Goal: Task Accomplishment & Management: Complete application form

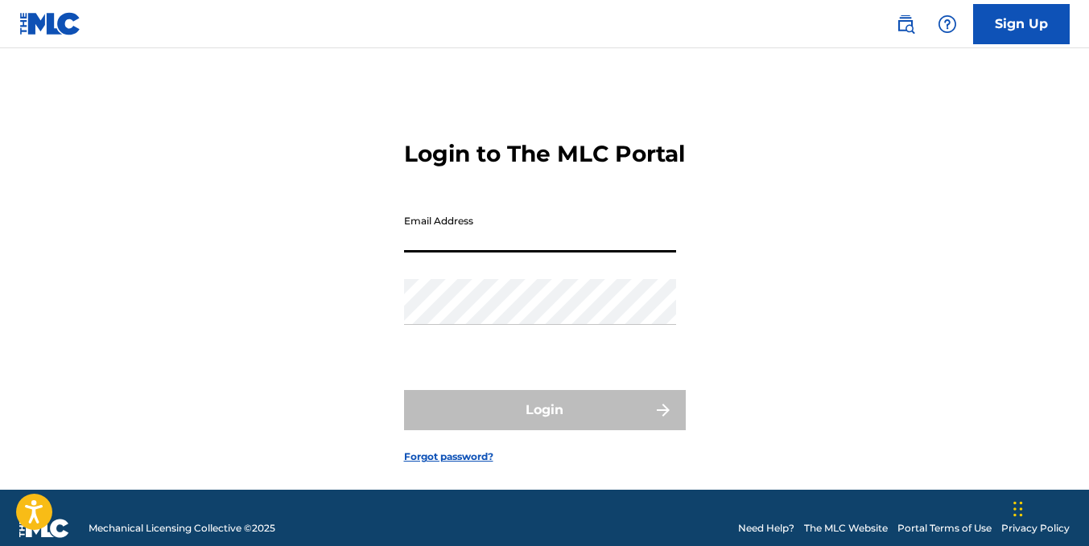
click at [491, 253] on input "Email Address" at bounding box center [540, 230] width 272 height 46
type input "[EMAIL_ADDRESS][DOMAIN_NAME]"
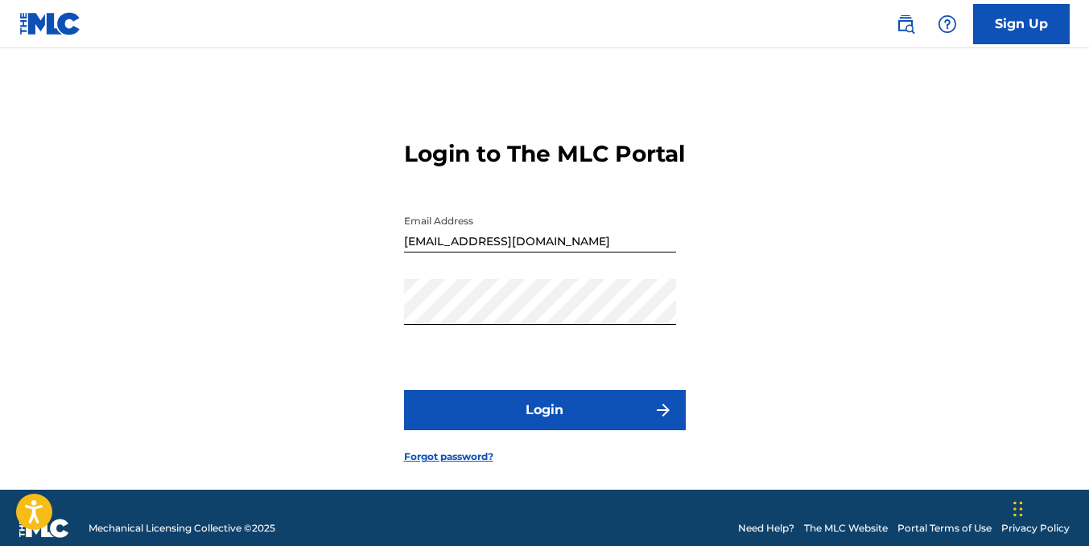
click at [525, 427] on button "Login" at bounding box center [545, 410] width 282 height 40
click at [472, 464] on link "Forgot password?" at bounding box center [448, 457] width 89 height 14
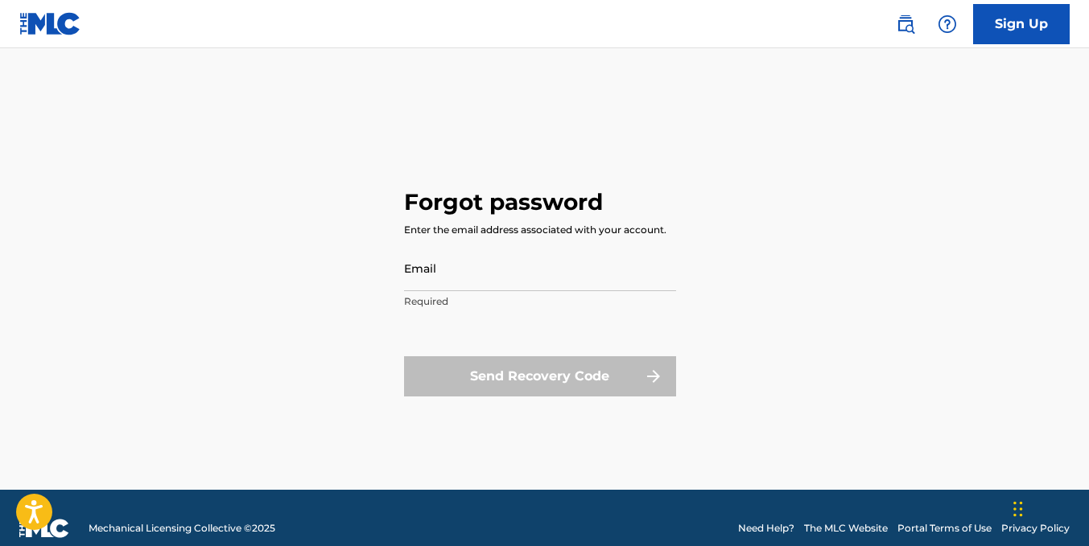
click at [518, 278] on input "Email" at bounding box center [540, 268] width 272 height 46
type input "[EMAIL_ADDRESS][DOMAIN_NAME]"
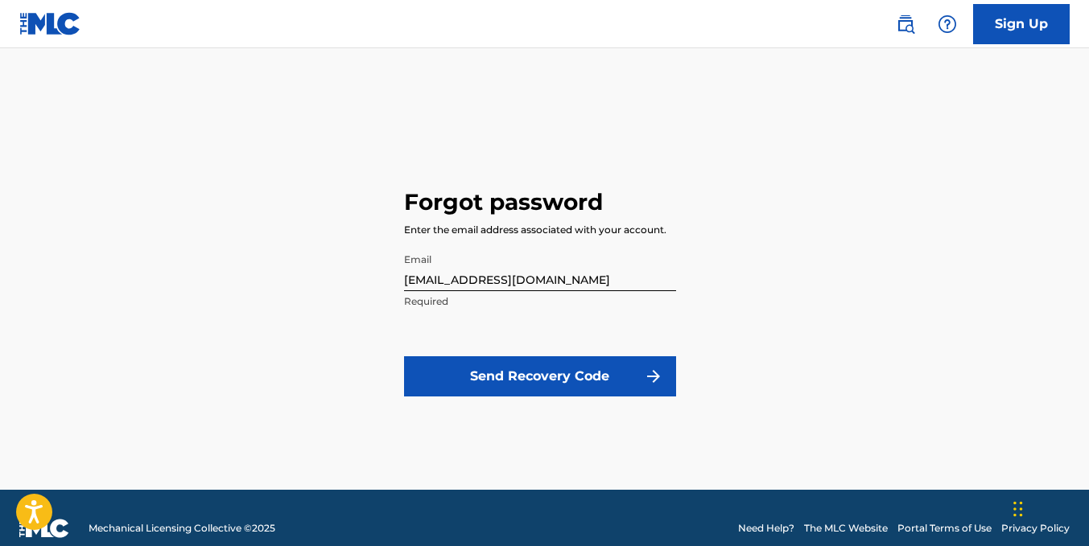
click at [536, 387] on button "Send Recovery Code" at bounding box center [540, 377] width 272 height 40
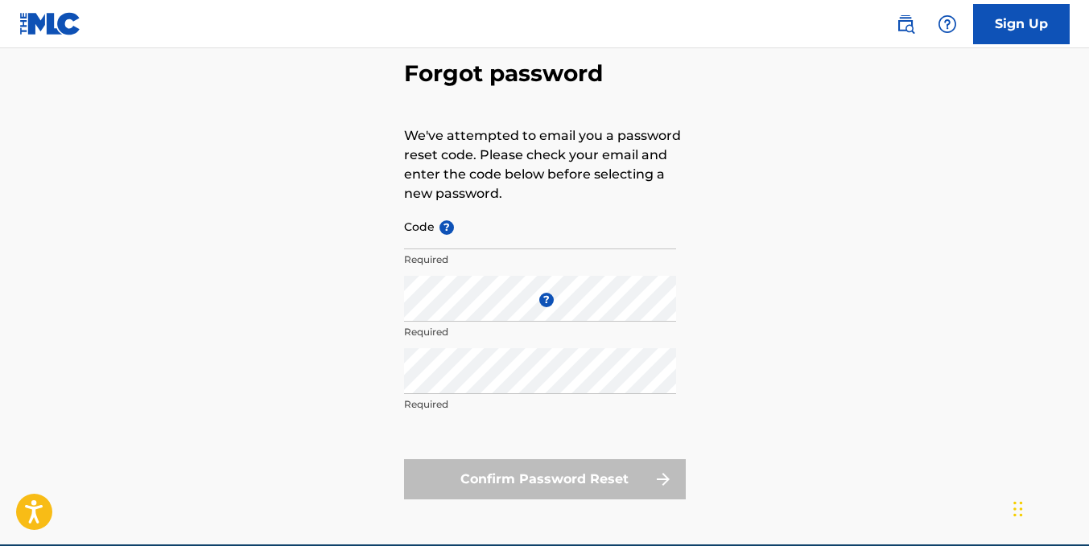
scroll to position [156, 0]
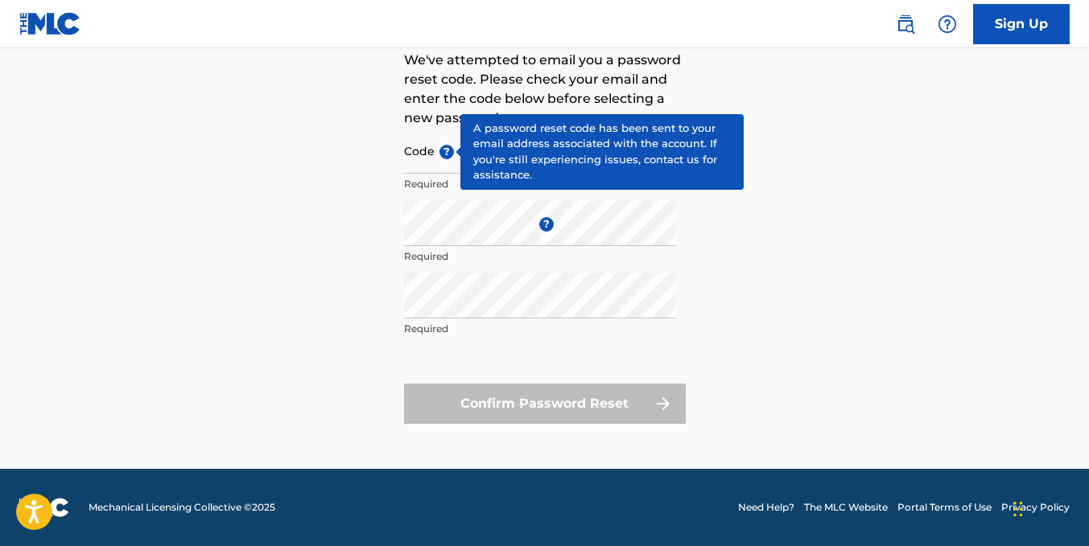
click at [445, 155] on span "?" at bounding box center [446, 152] width 14 height 14
click at [445, 155] on input "Code ?" at bounding box center [540, 151] width 272 height 46
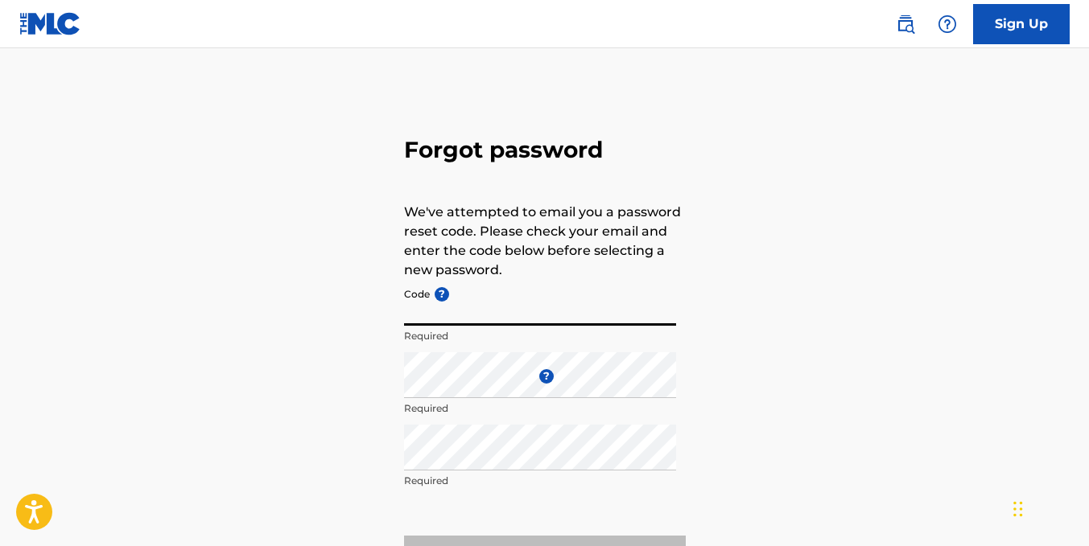
scroll to position [0, 0]
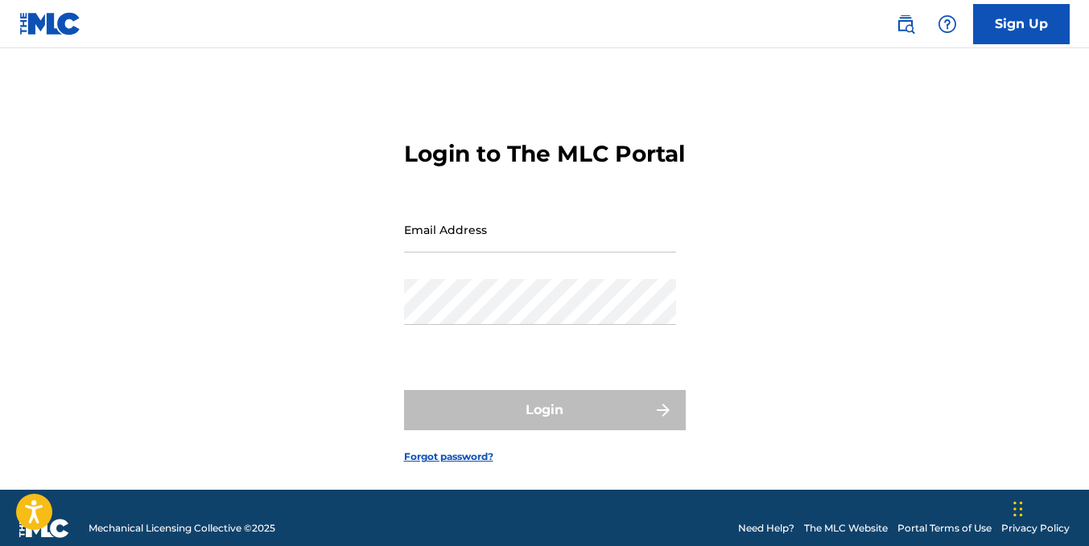
click at [468, 464] on link "Forgot password?" at bounding box center [448, 457] width 89 height 14
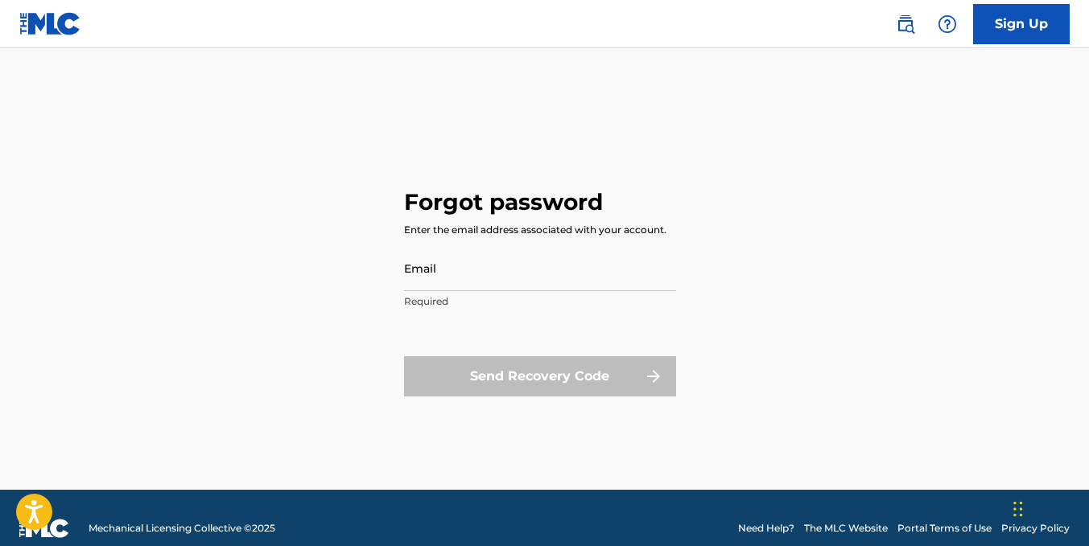
click at [475, 278] on input "Email" at bounding box center [540, 268] width 272 height 46
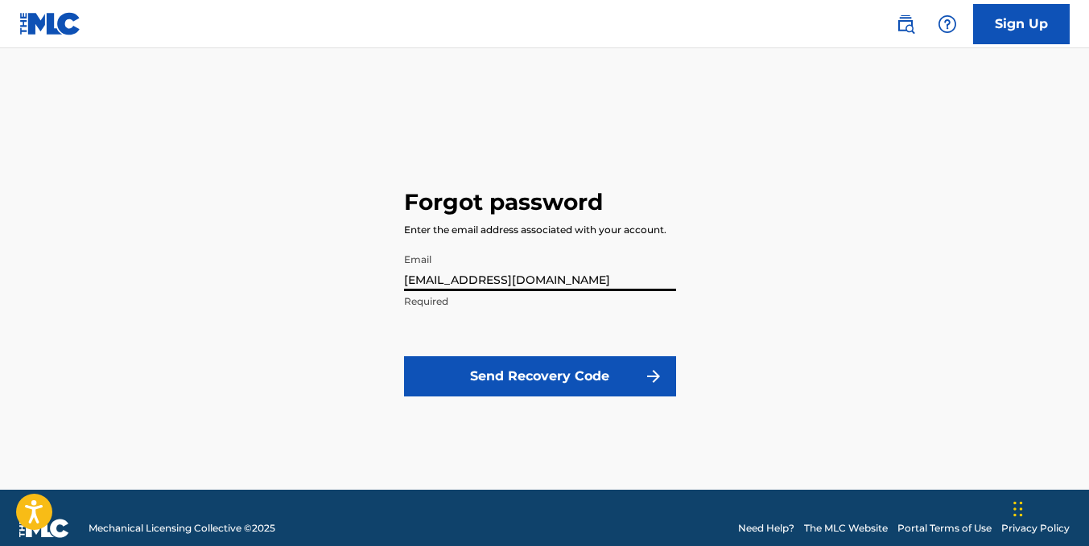
type input "[EMAIL_ADDRESS][DOMAIN_NAME]"
click at [540, 367] on button "Send Recovery Code" at bounding box center [540, 377] width 272 height 40
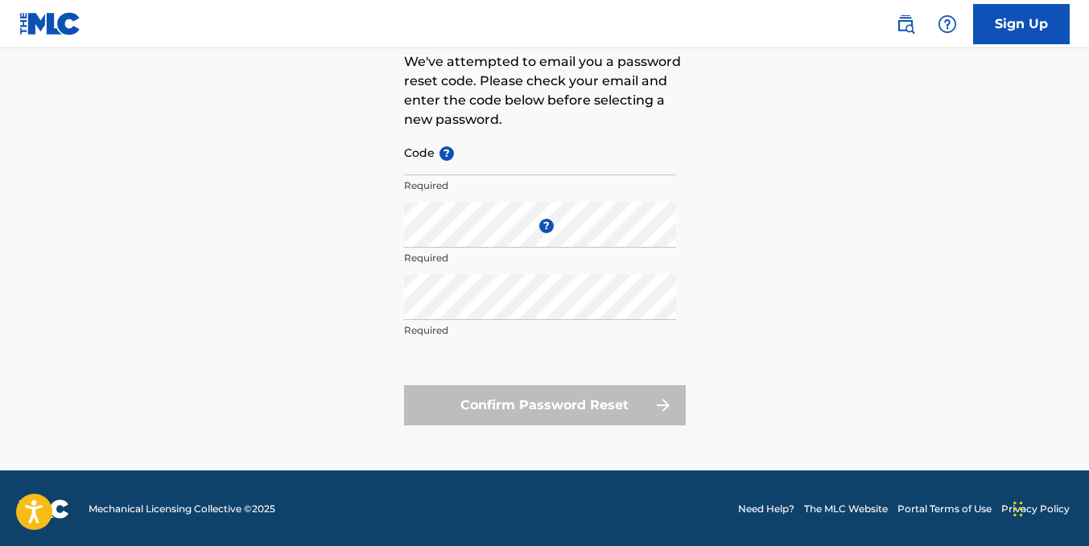
scroll to position [156, 0]
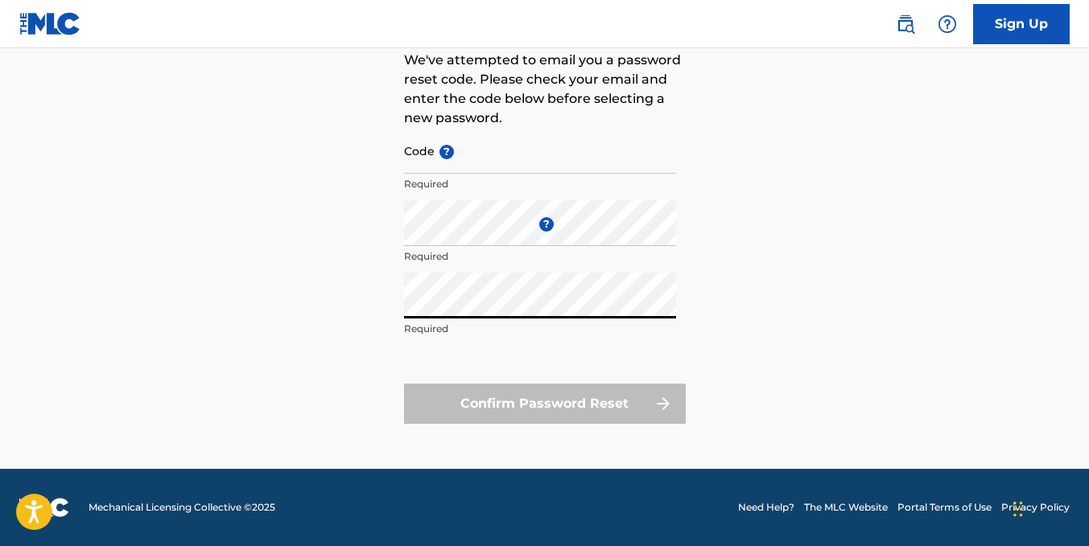
click at [490, 329] on p "Required" at bounding box center [540, 329] width 272 height 14
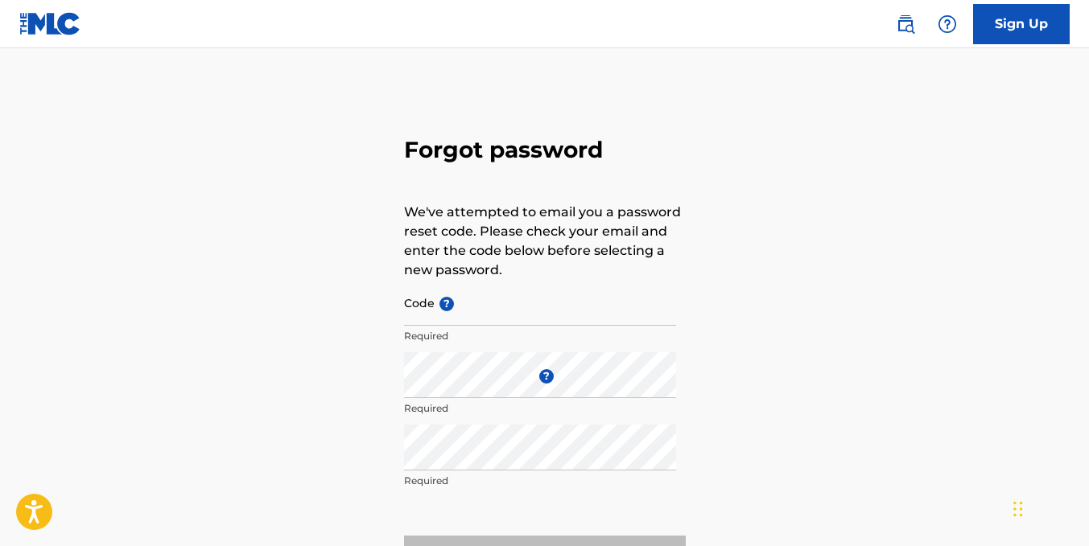
scroll to position [0, 0]
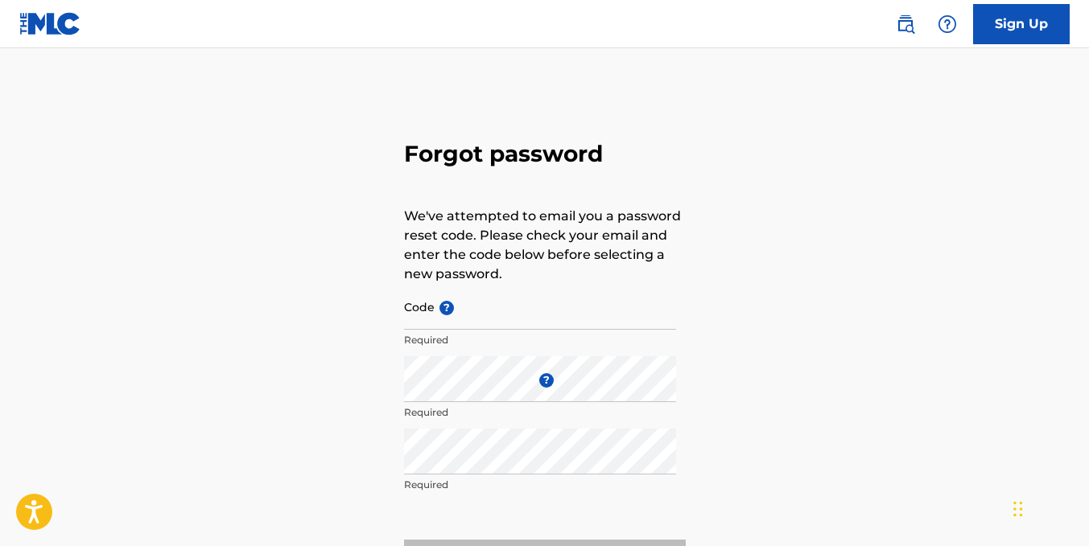
click at [506, 271] on p "We've attempted to email you a password reset code. Please check your email and…" at bounding box center [545, 245] width 282 height 77
drag, startPoint x: 530, startPoint y: 232, endPoint x: 530, endPoint y: 200, distance: 31.4
click at [531, 212] on p "We've attempted to email you a password reset code. Please check your email and…" at bounding box center [545, 245] width 282 height 77
click at [506, 147] on h3 "Forgot password" at bounding box center [545, 154] width 282 height 28
click at [497, 147] on h3 "Forgot password" at bounding box center [545, 154] width 282 height 28
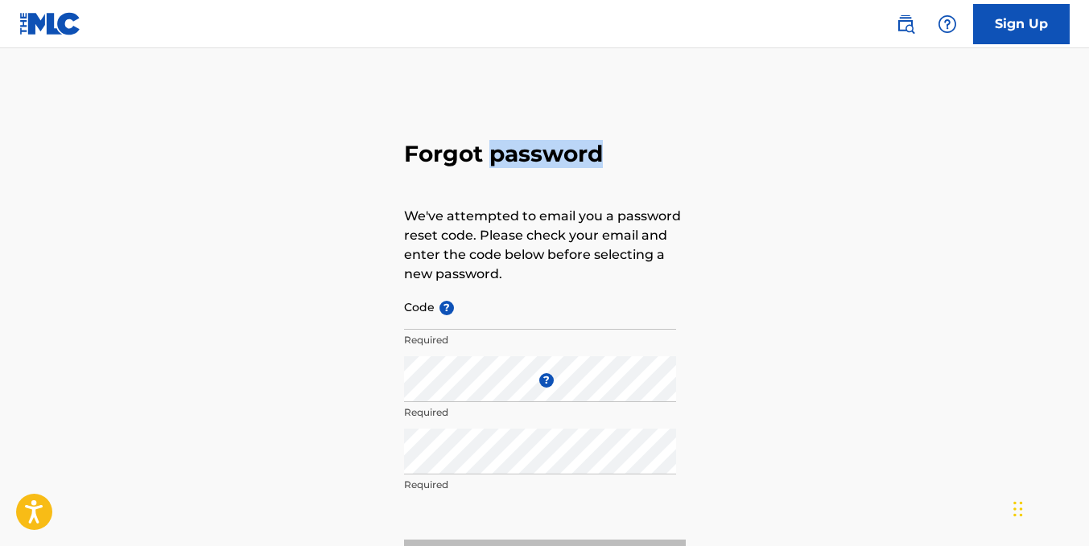
click at [497, 147] on h3 "Forgot password" at bounding box center [545, 154] width 282 height 28
click at [478, 231] on p "We've attempted to email you a password reset code. Please check your email and…" at bounding box center [545, 245] width 282 height 77
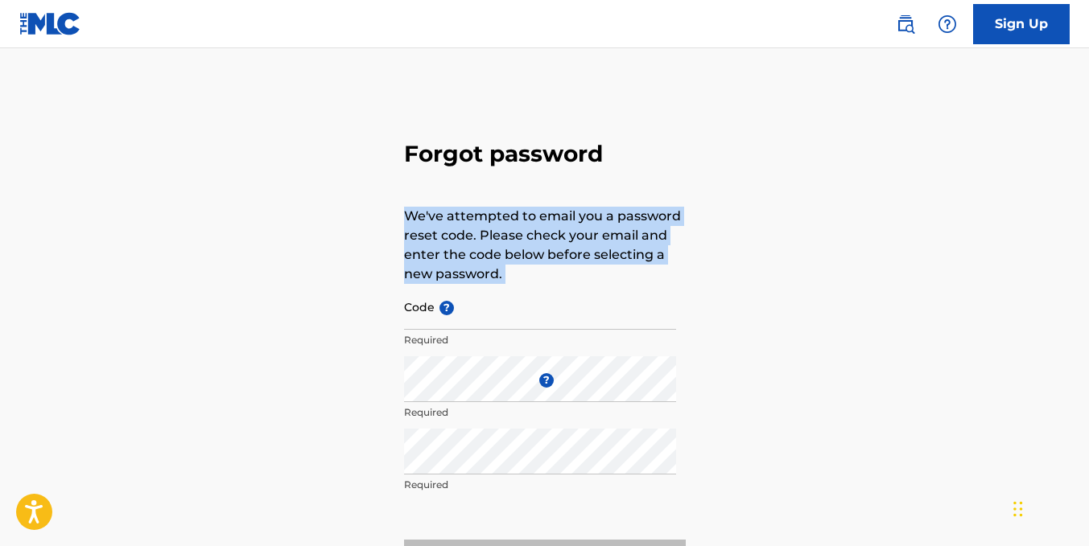
click at [478, 231] on p "We've attempted to email you a password reset code. Please check your email and…" at bounding box center [545, 245] width 282 height 77
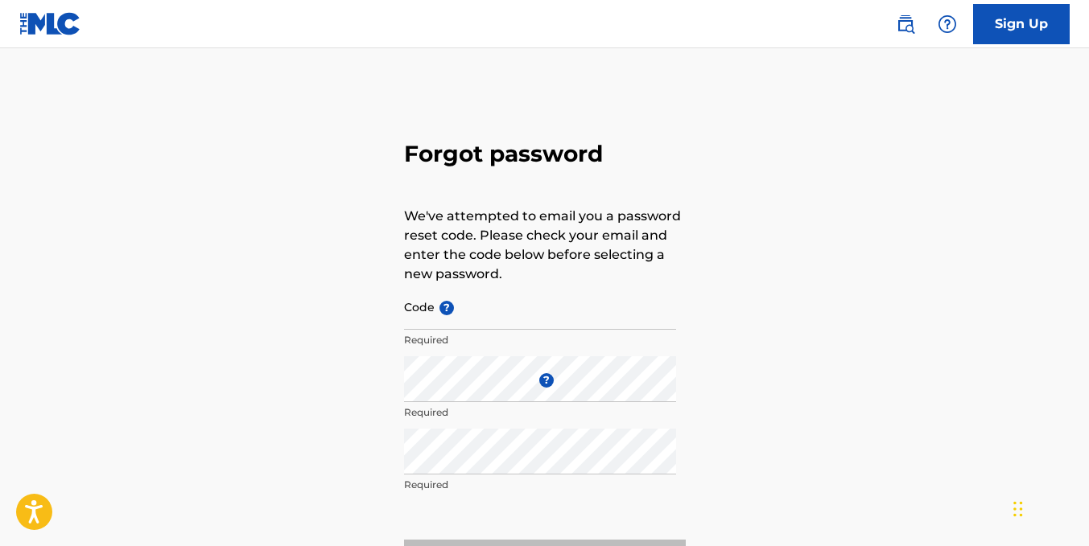
click at [1027, 22] on link "Sign Up" at bounding box center [1021, 24] width 97 height 40
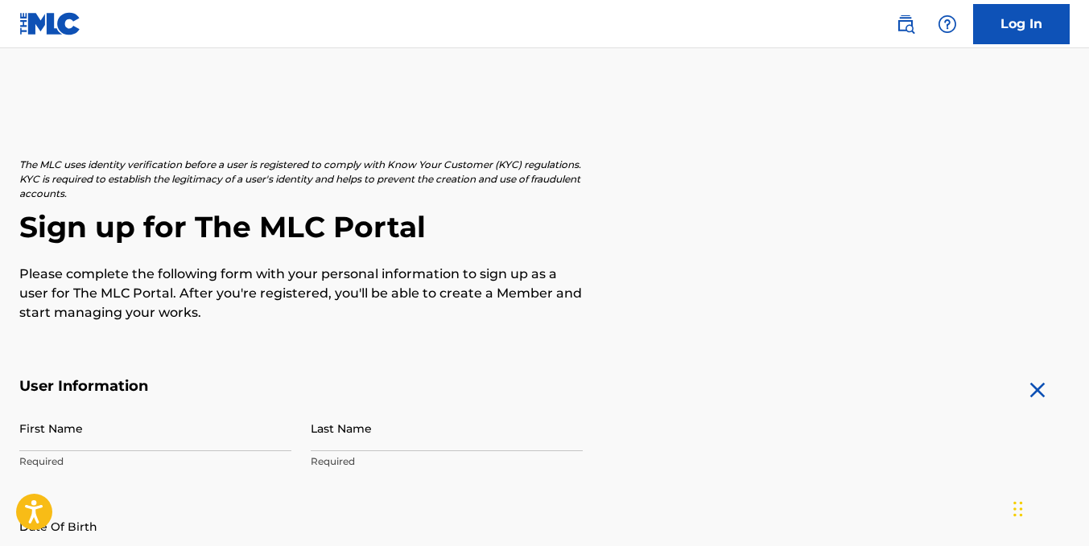
click at [67, 425] on input "First Name" at bounding box center [155, 429] width 272 height 46
click at [23, 443] on input "[PERSON_NAME]" at bounding box center [155, 429] width 272 height 46
type input "[PERSON_NAME]"
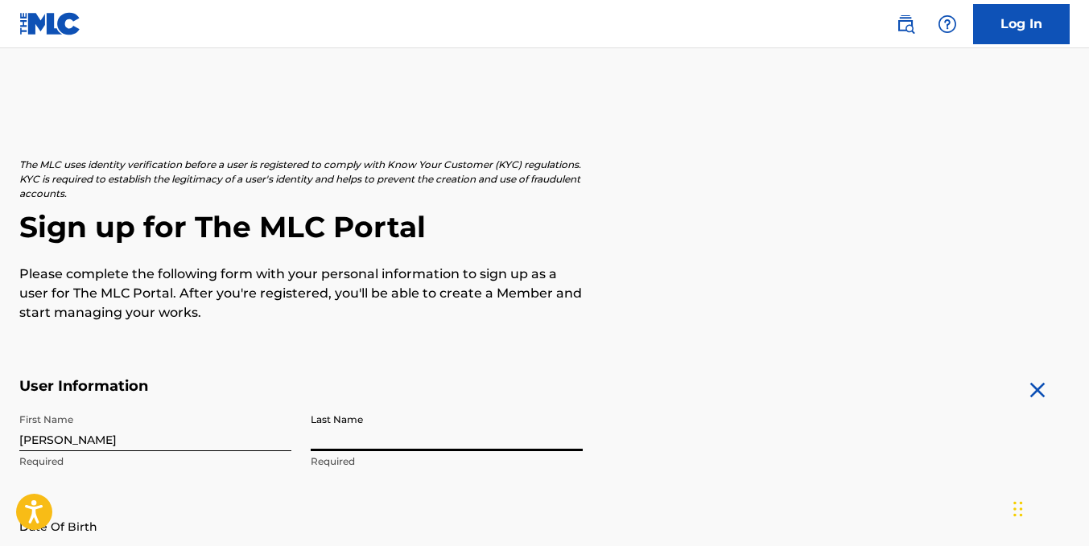
click at [476, 425] on input "Last Name" at bounding box center [447, 429] width 272 height 46
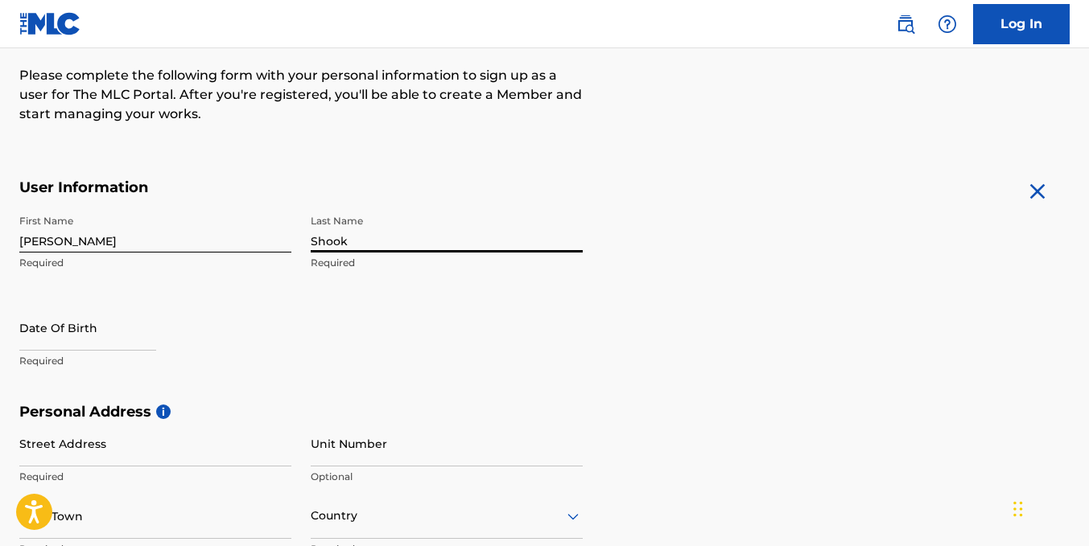
scroll to position [241, 0]
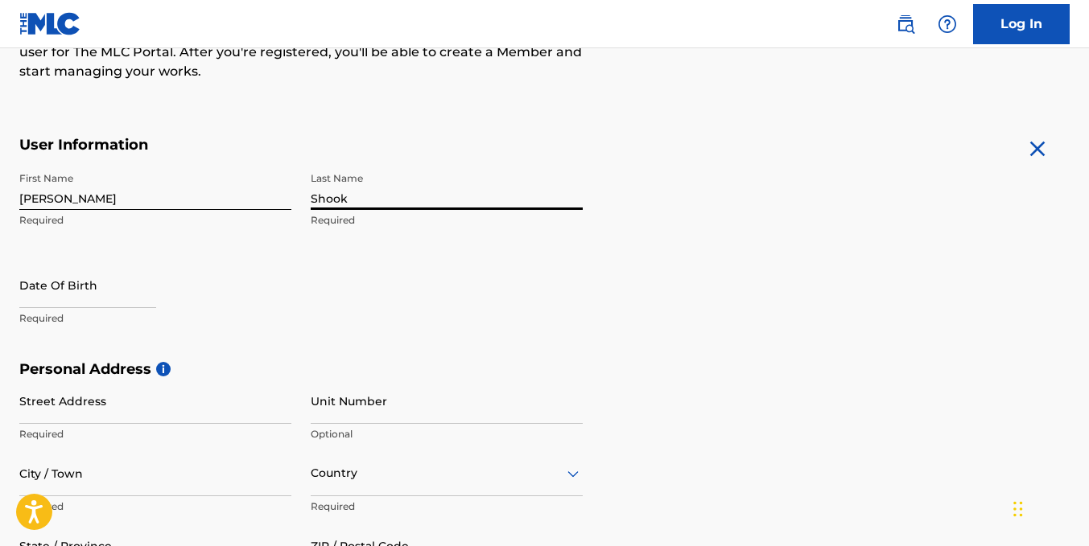
type input "Shook"
click at [80, 308] on div at bounding box center [87, 286] width 137 height 49
click at [80, 299] on input "text" at bounding box center [87, 285] width 137 height 46
select select "8"
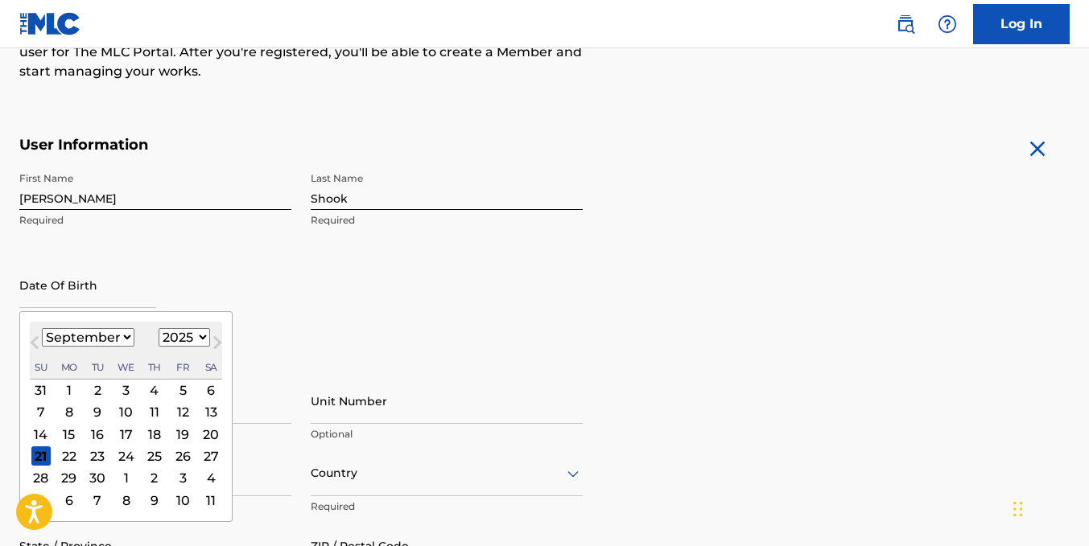
click at [196, 335] on select "1899 1900 1901 1902 1903 1904 1905 1906 1907 1908 1909 1910 1911 1912 1913 1914…" at bounding box center [185, 337] width 52 height 19
select select "2004"
click at [159, 328] on select "1899 1900 1901 1902 1903 1904 1905 1906 1907 1908 1909 1910 1911 1912 1913 1914…" at bounding box center [185, 337] width 52 height 19
click at [113, 341] on select "January February March April May June July August September October November De…" at bounding box center [88, 337] width 93 height 19
select select "0"
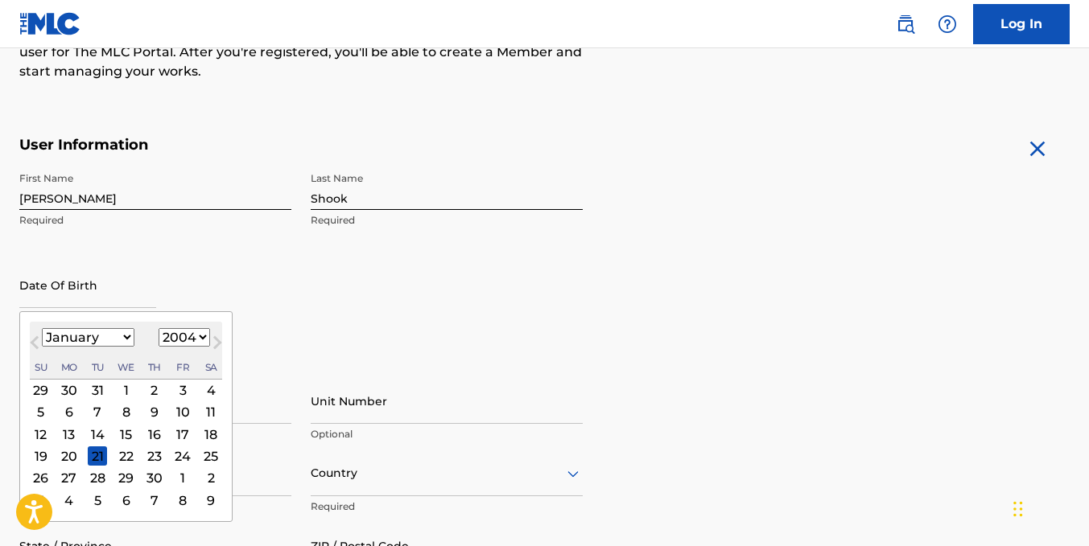
click at [42, 328] on select "January February March April May June July August September October November De…" at bounding box center [88, 337] width 93 height 19
click at [183, 478] on div "30" at bounding box center [182, 478] width 19 height 19
type input "[DATE]"
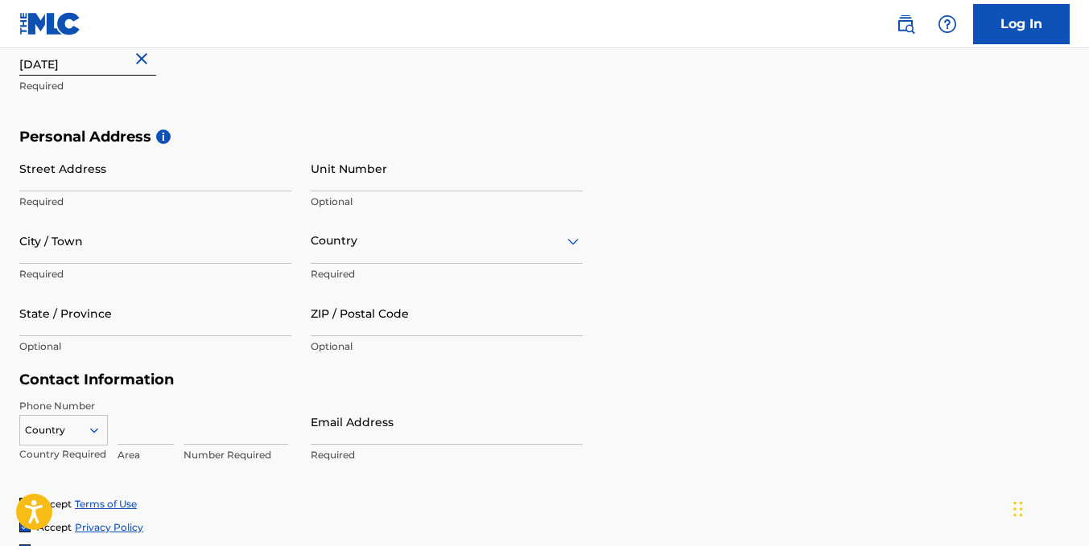
scroll to position [483, 0]
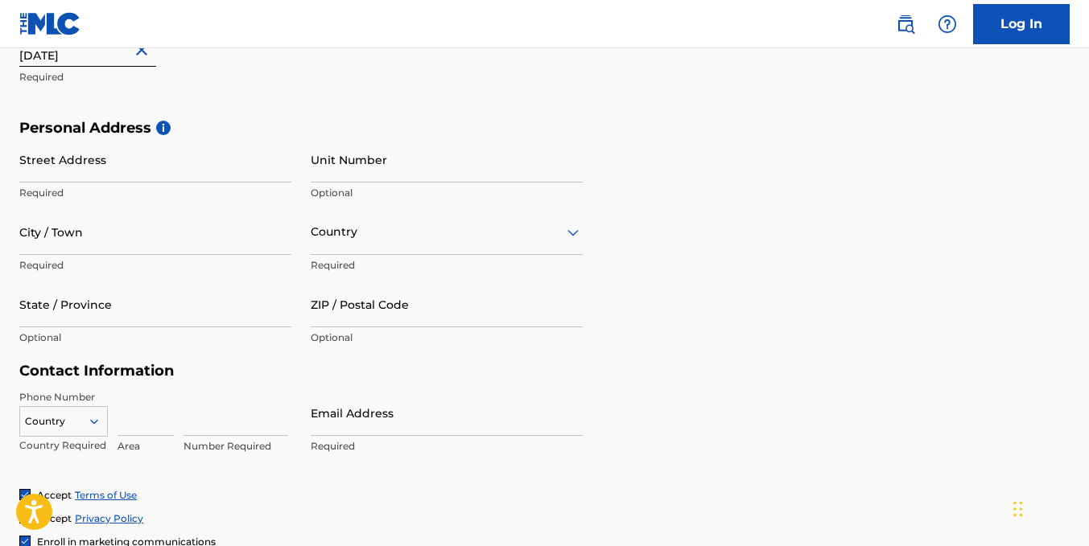
click at [161, 163] on input "Street Address" at bounding box center [155, 160] width 272 height 46
type input "[STREET_ADDRESS]"
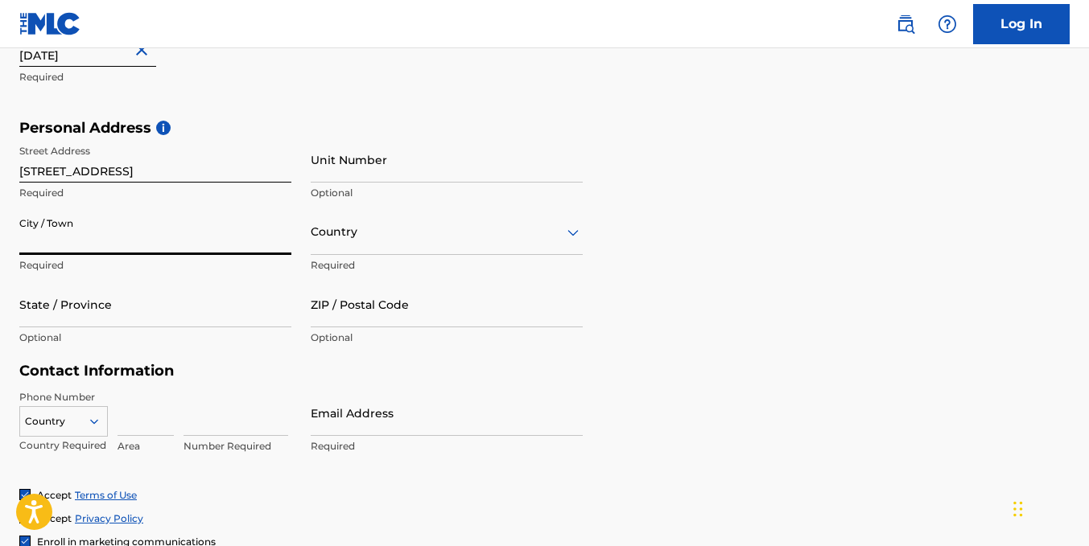
click at [201, 250] on input "City / Town" at bounding box center [155, 232] width 272 height 46
type input "Fountain"
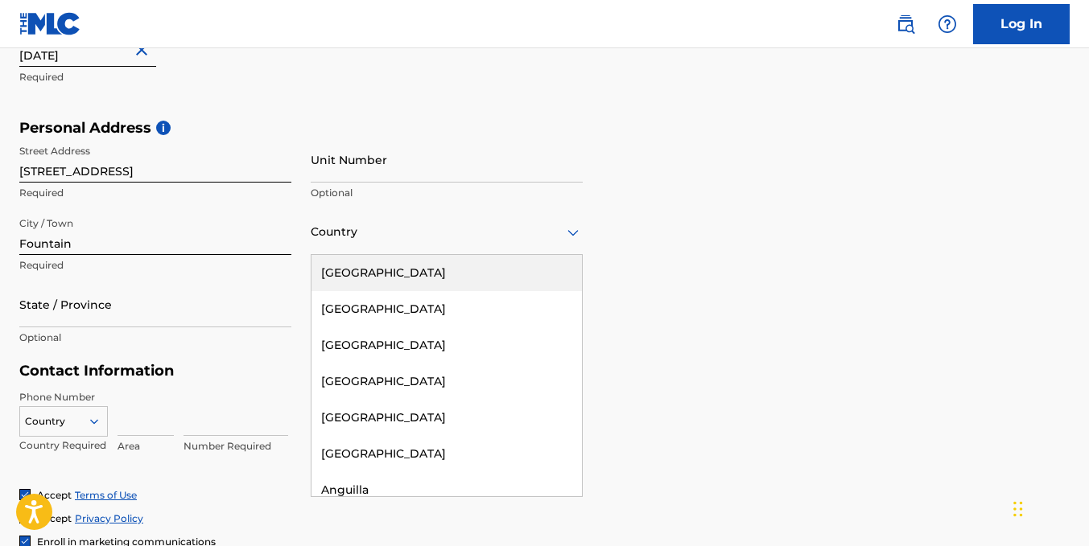
click at [368, 243] on div "Country" at bounding box center [447, 232] width 272 height 46
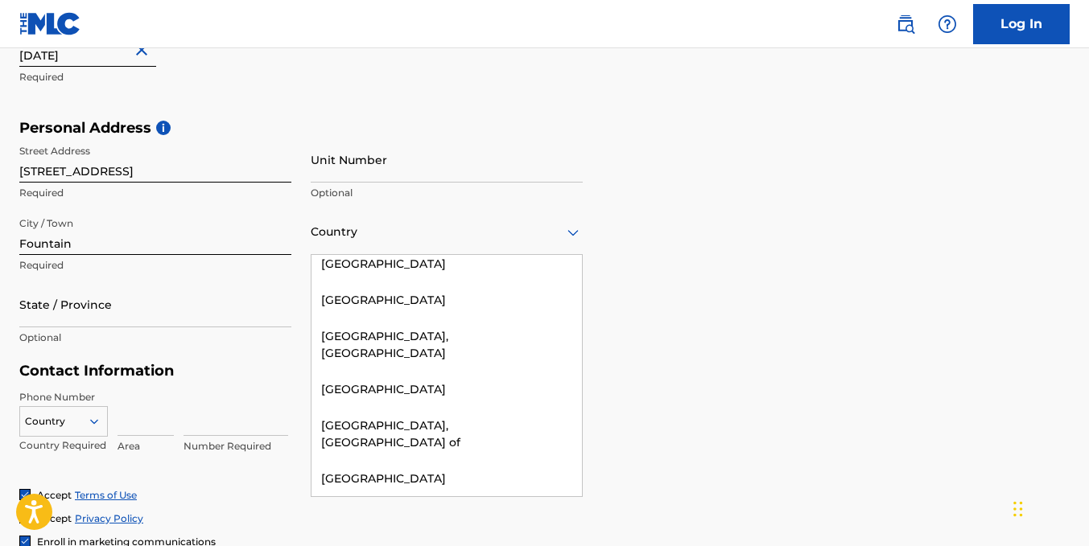
scroll to position [7047, 0]
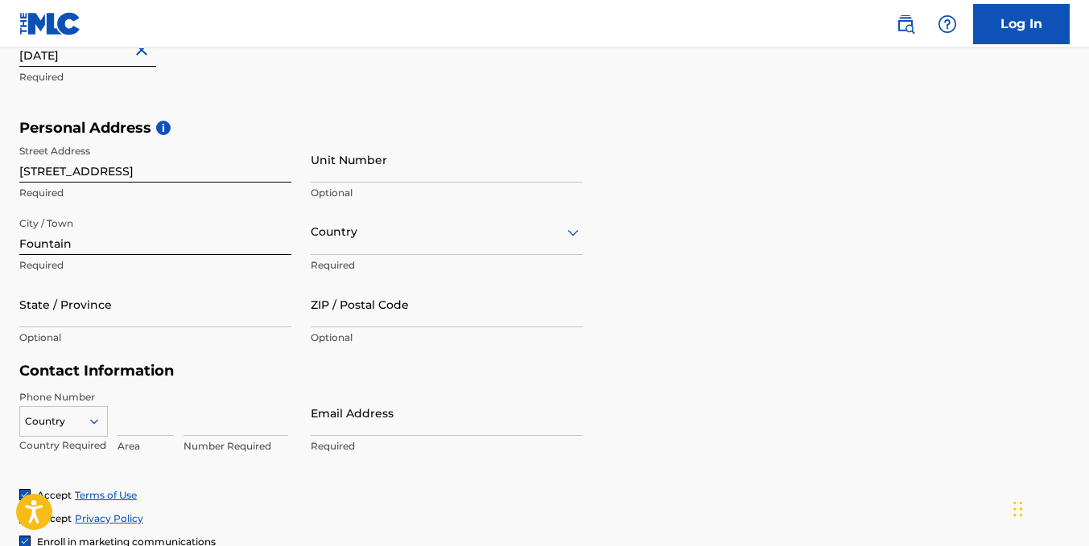
drag, startPoint x: 853, startPoint y: 303, endPoint x: 832, endPoint y: 304, distance: 20.9
click at [851, 303] on div "Personal Address i Street Address [STREET_ADDRESS] Required Unit Number Optiona…" at bounding box center [544, 241] width 1050 height 244
click at [488, 255] on div "Country Required" at bounding box center [447, 245] width 272 height 72
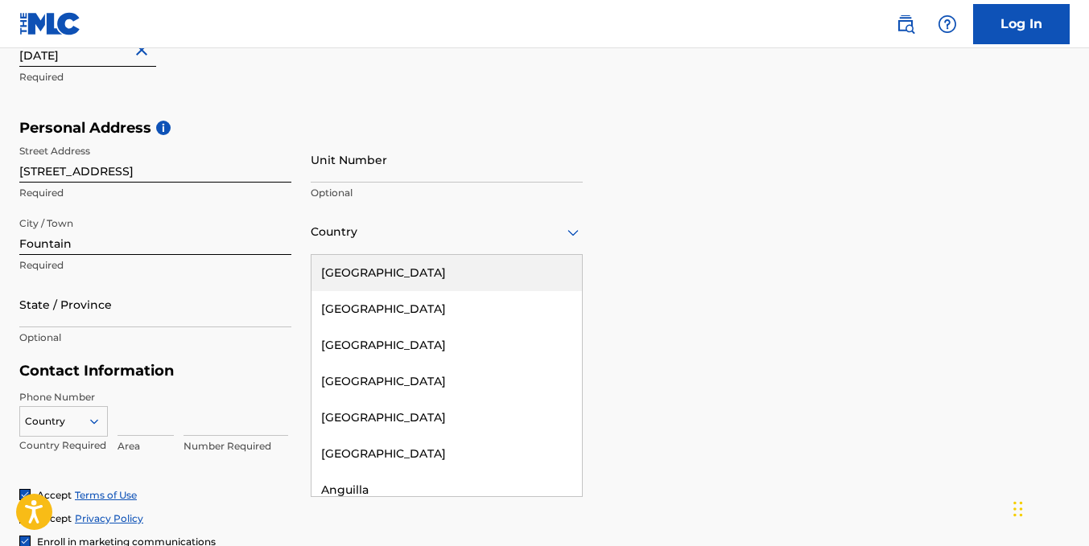
click at [487, 250] on div "Country" at bounding box center [447, 232] width 272 height 46
click at [471, 278] on div "[GEOGRAPHIC_DATA]" at bounding box center [446, 273] width 270 height 36
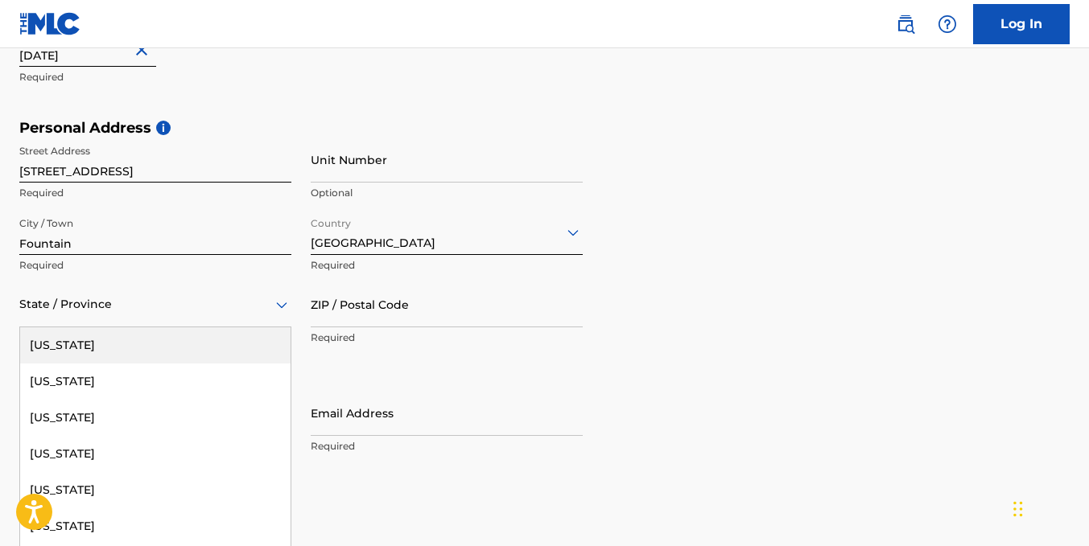
scroll to position [506, 0]
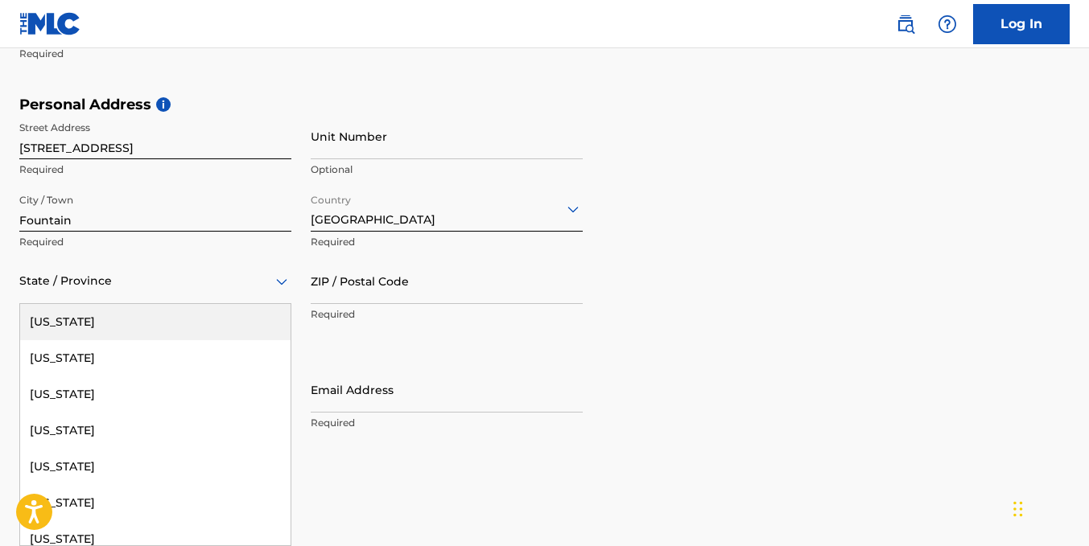
click at [233, 304] on div "57 results available. Use Up and Down to choose options, press Enter to select …" at bounding box center [155, 281] width 272 height 46
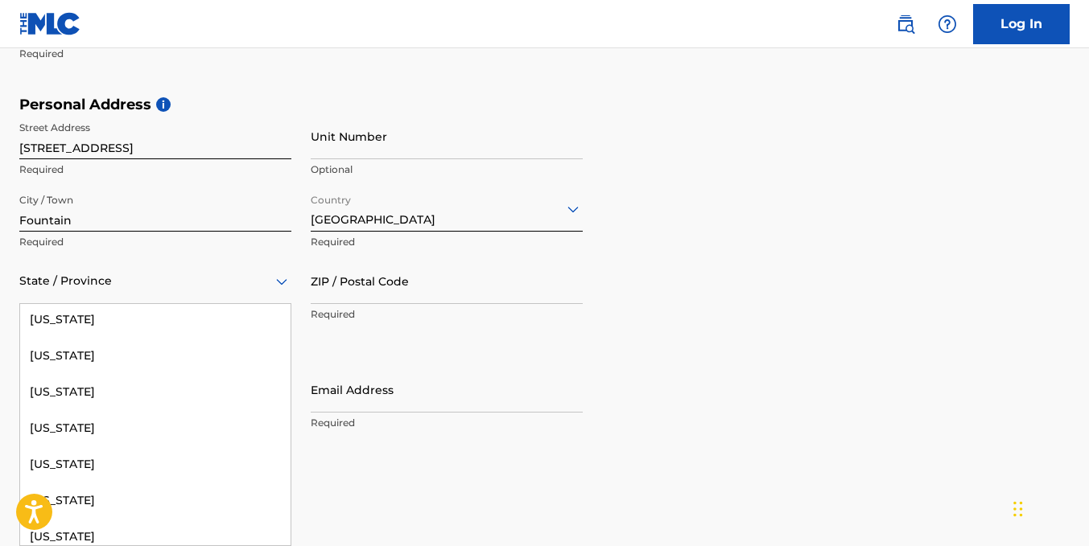
scroll to position [80, 0]
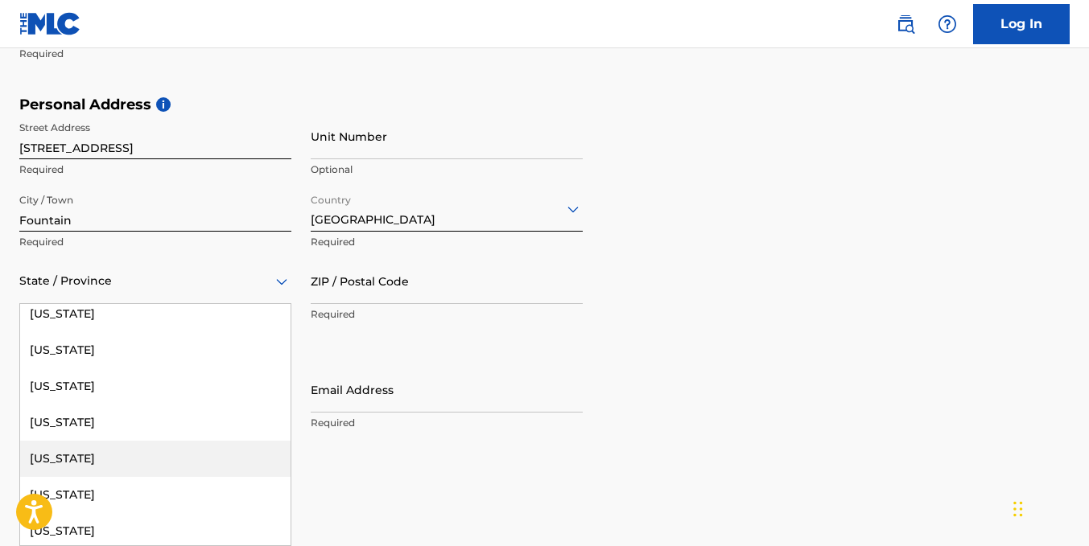
click at [114, 450] on div "[US_STATE]" at bounding box center [155, 459] width 270 height 36
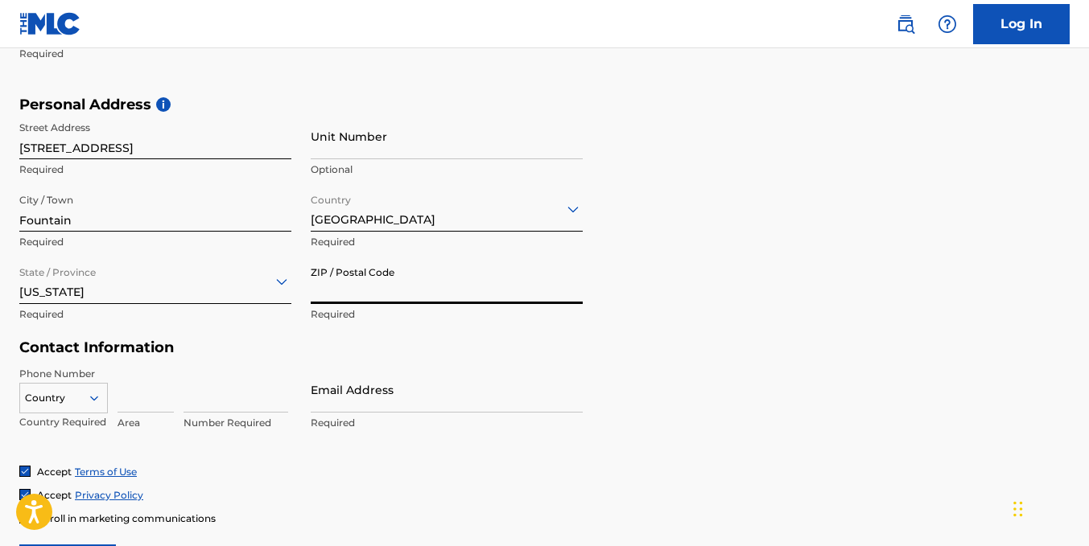
click at [373, 287] on input "ZIP / Postal Code" at bounding box center [447, 281] width 272 height 46
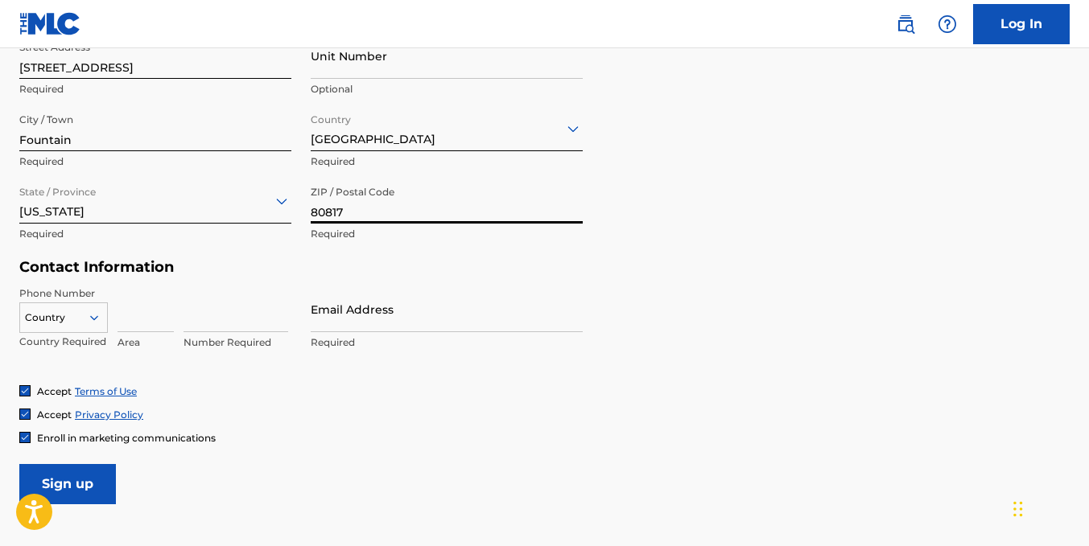
type input "80817"
click at [80, 311] on div "Country" at bounding box center [63, 315] width 89 height 24
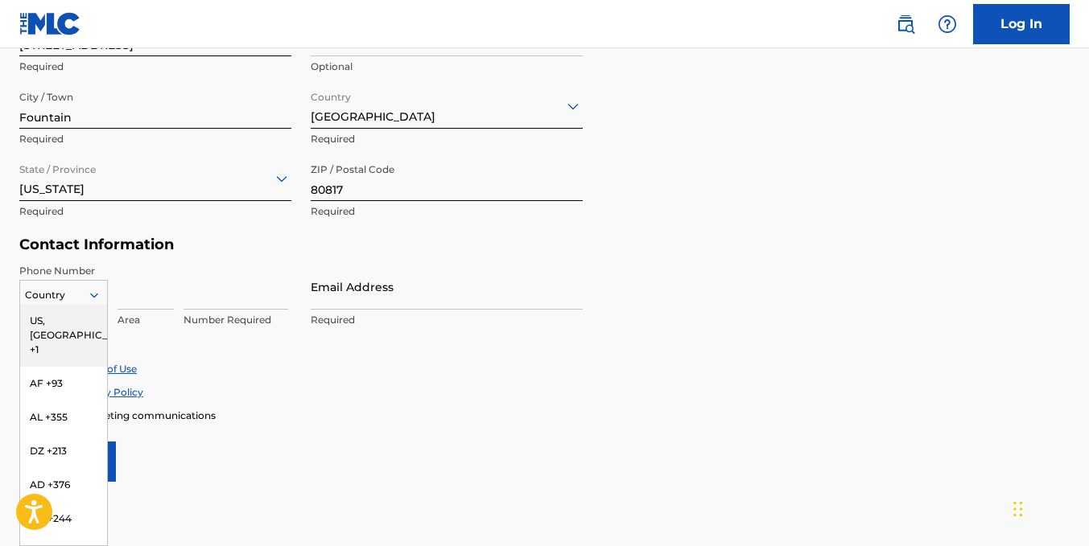
click at [77, 316] on div "US, [GEOGRAPHIC_DATA] +1" at bounding box center [63, 335] width 87 height 63
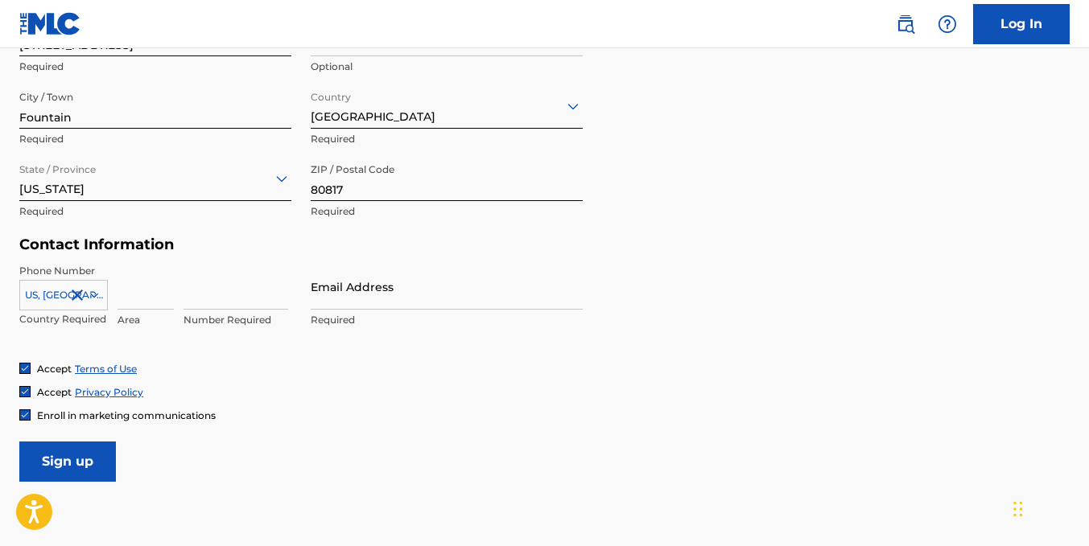
click at [149, 296] on input at bounding box center [145, 287] width 56 height 46
click at [198, 294] on input at bounding box center [235, 287] width 105 height 46
click at [125, 298] on input at bounding box center [145, 287] width 56 height 46
type input "720"
click at [193, 298] on input at bounding box center [235, 287] width 105 height 46
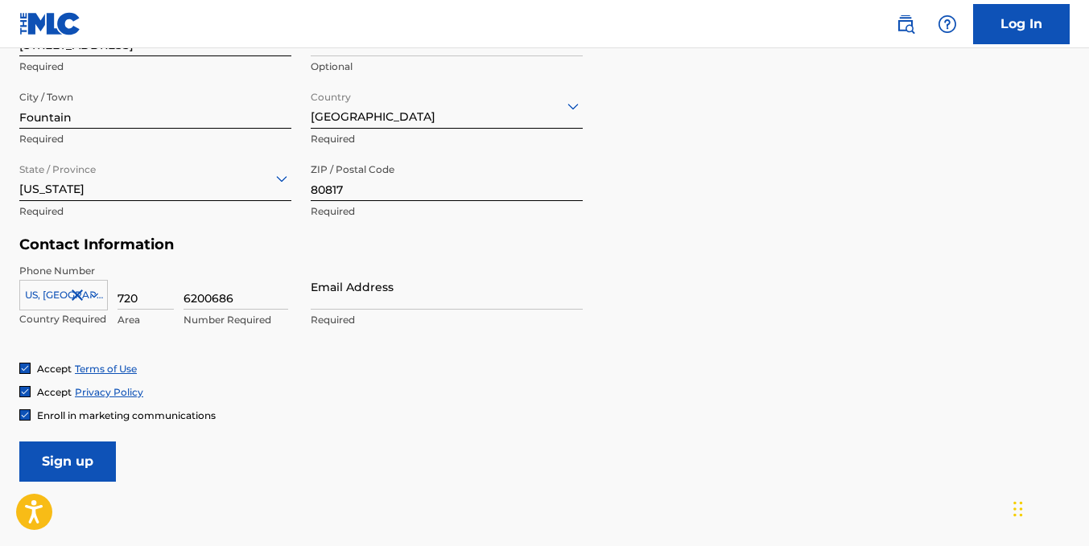
type input "6200686"
click at [391, 291] on input "Email Address" at bounding box center [447, 287] width 272 height 46
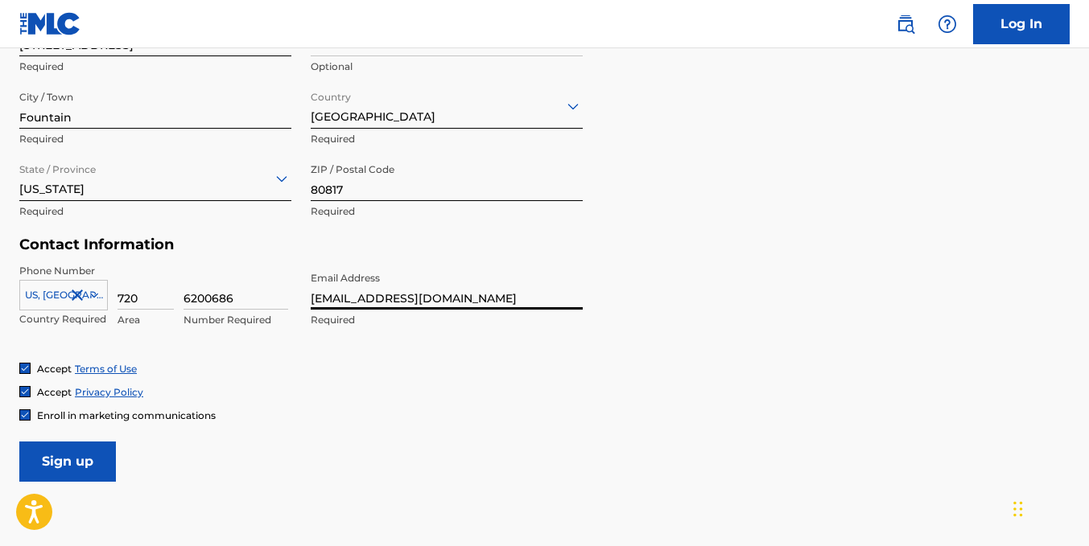
click at [319, 303] on input "[EMAIL_ADDRESS][DOMAIN_NAME]" at bounding box center [447, 287] width 272 height 46
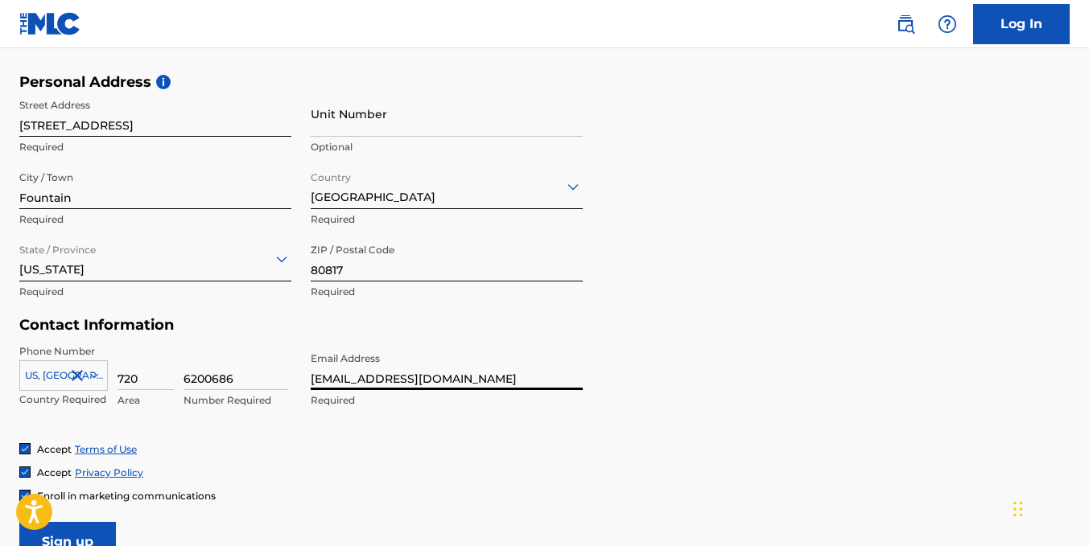
scroll to position [712, 0]
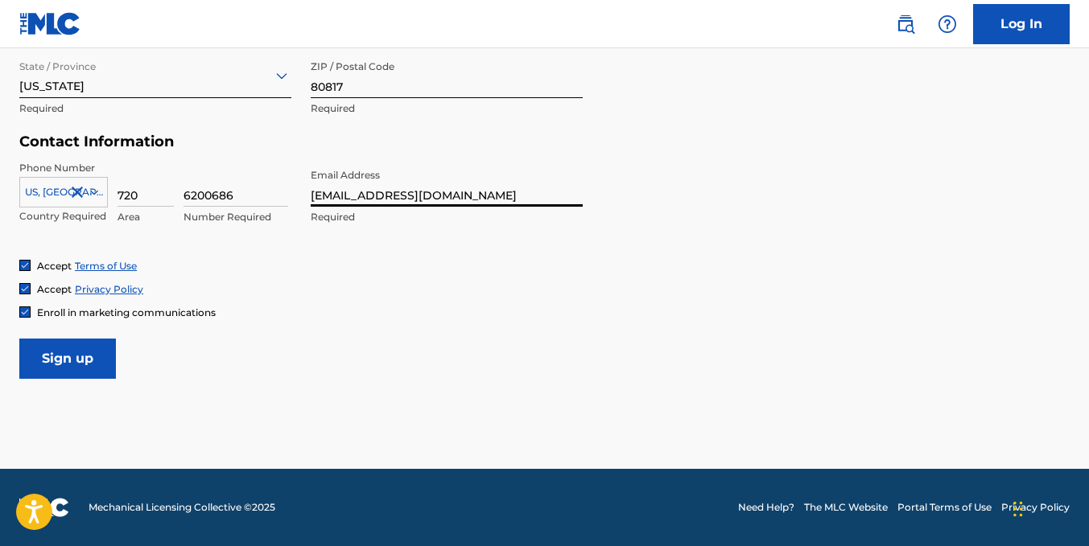
type input "[EMAIL_ADDRESS][DOMAIN_NAME]"
click at [103, 367] on input "Sign up" at bounding box center [67, 359] width 97 height 40
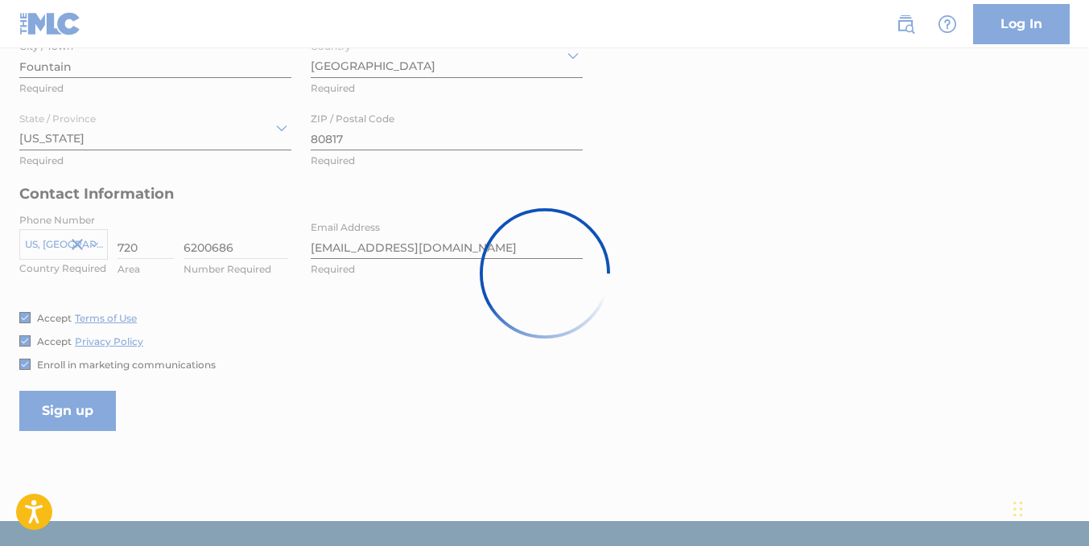
scroll to position [632, 0]
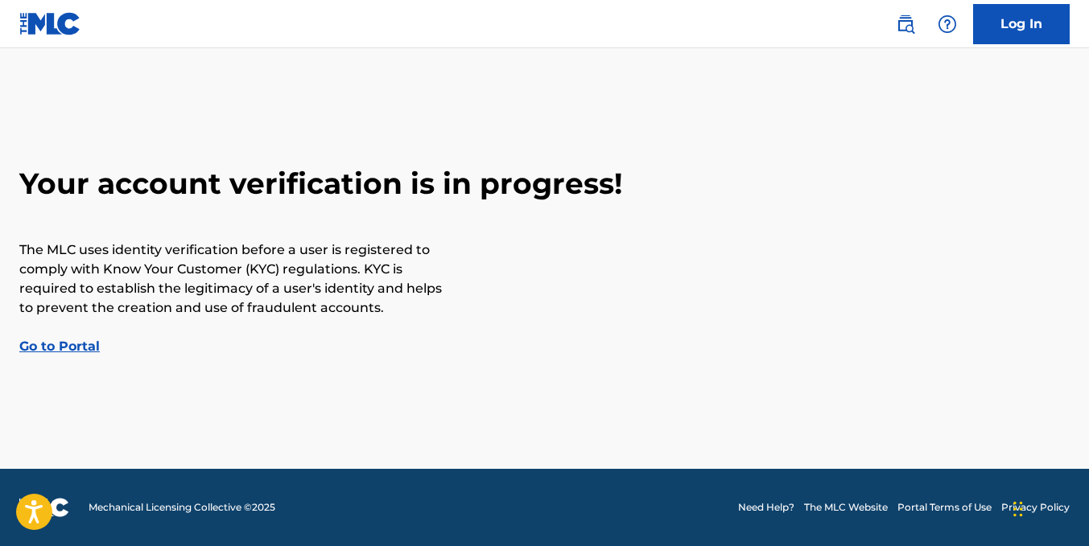
click at [79, 351] on link "Go to Portal" at bounding box center [59, 346] width 80 height 15
